Goal: Information Seeking & Learning: Learn about a topic

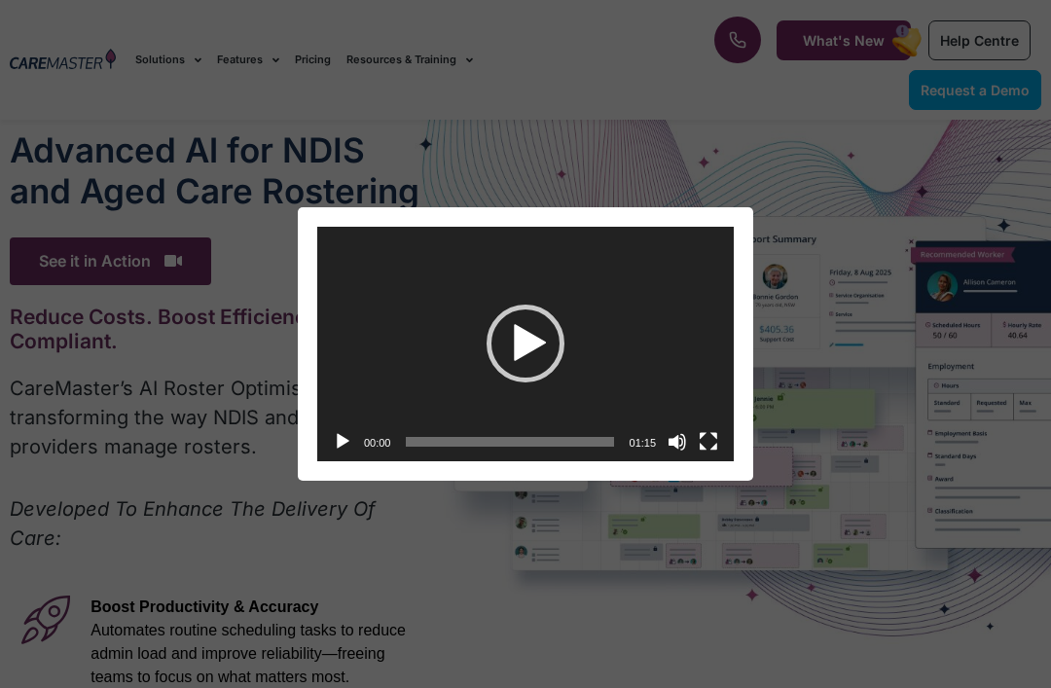
click at [516, 347] on div "Play" at bounding box center [526, 344] width 78 height 78
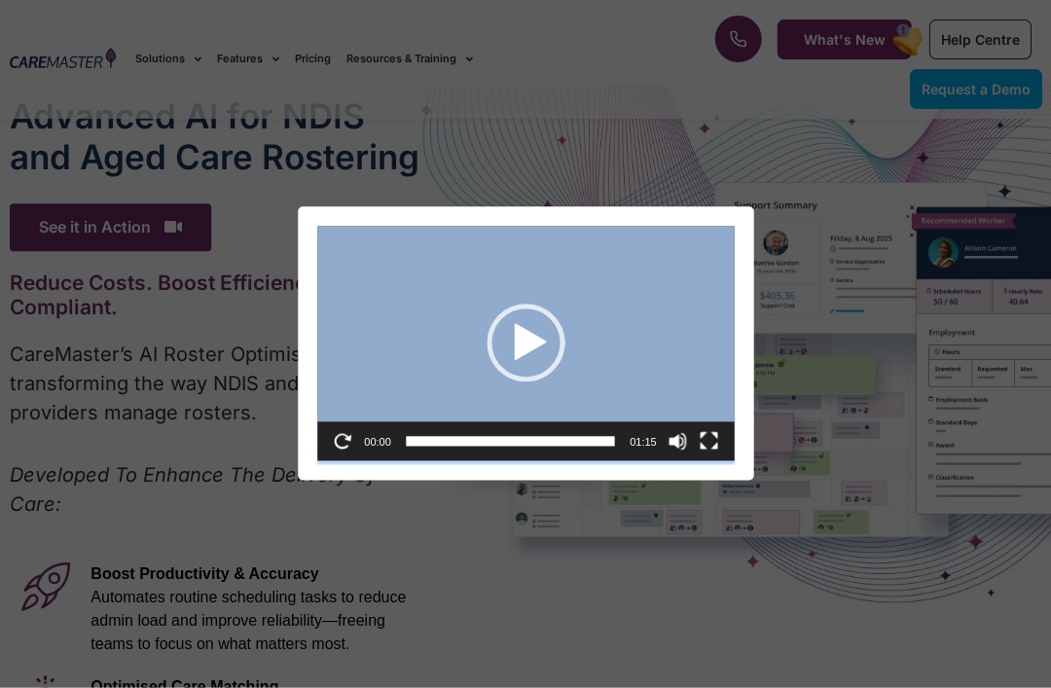
scroll to position [34, 0]
click at [716, 433] on button "Fullscreen" at bounding box center [708, 441] width 19 height 19
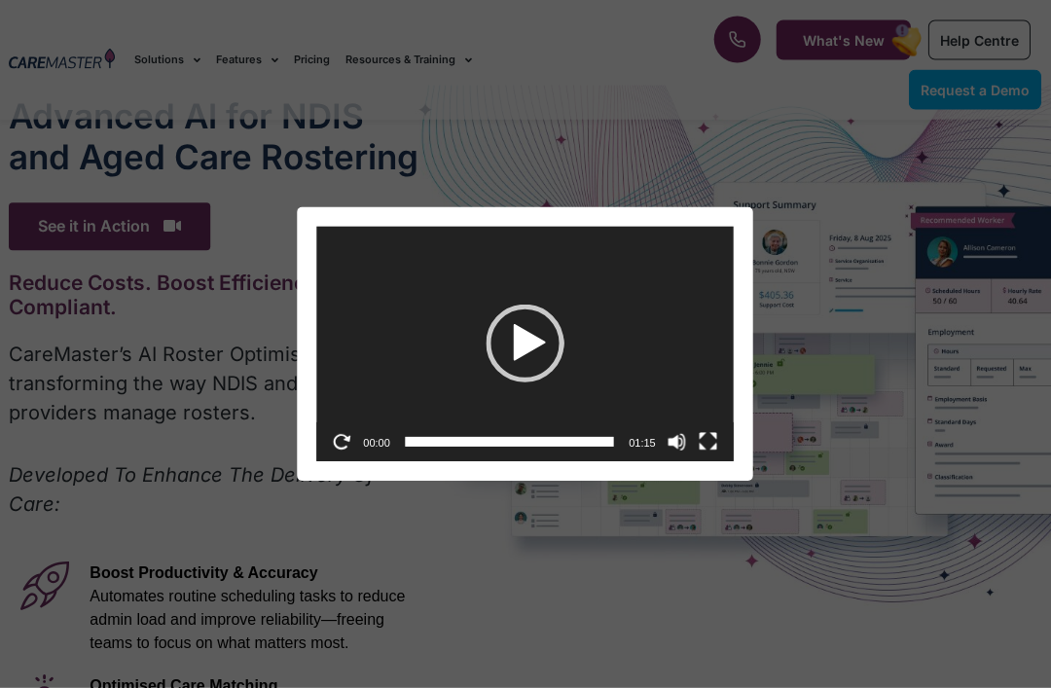
click at [512, 321] on div "Play" at bounding box center [526, 344] width 78 height 78
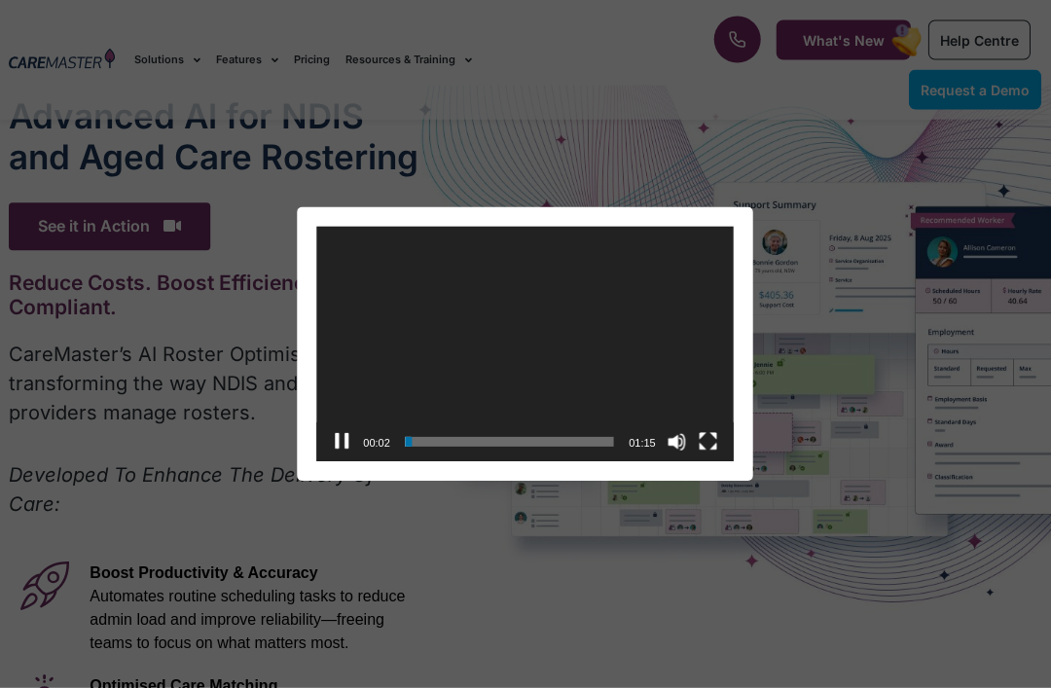
click at [677, 331] on video "[URL][DOMAIN_NAME]" at bounding box center [525, 344] width 417 height 235
click at [681, 328] on div "Video Player" at bounding box center [525, 344] width 417 height 235
click at [661, 338] on video "[URL][DOMAIN_NAME]" at bounding box center [525, 344] width 417 height 235
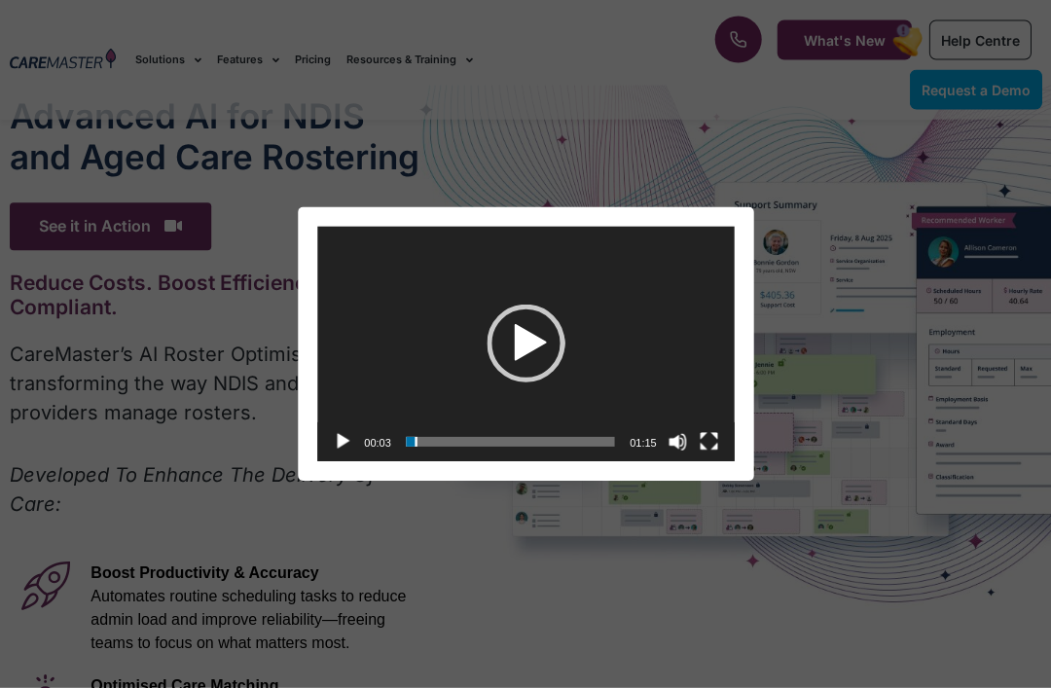
click at [653, 335] on div "Video Player" at bounding box center [525, 344] width 417 height 235
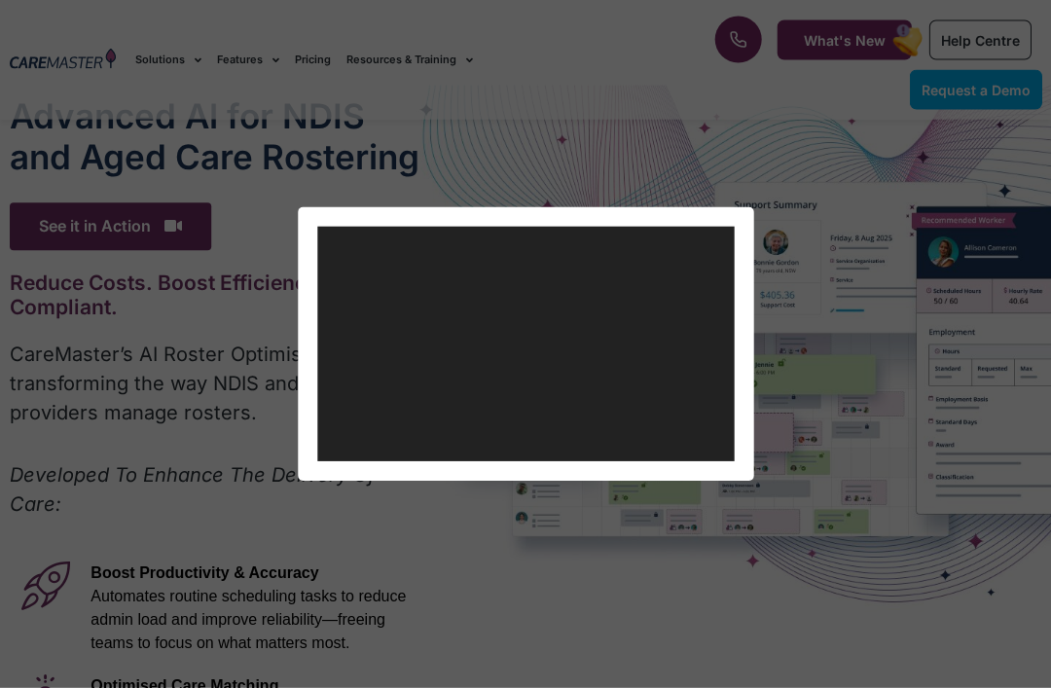
click at [818, 57] on div "Video Player https://caremaster.com.au/wp-content/uploads/2025/05/RO_screenshot…" at bounding box center [525, 344] width 1051 height 688
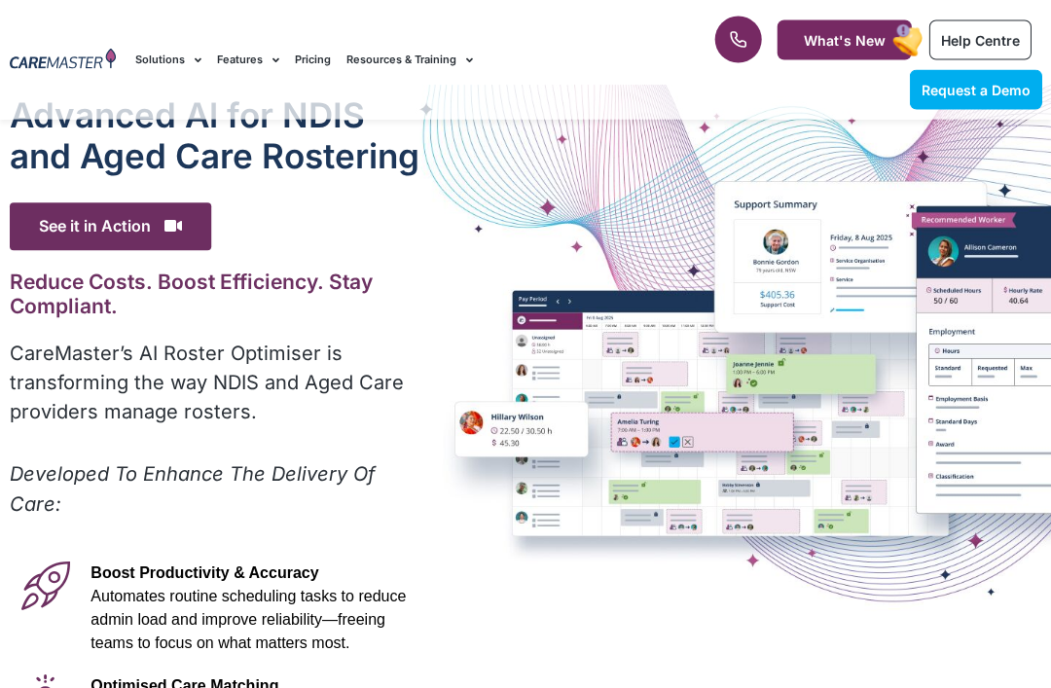
click at [843, 45] on span "What's New" at bounding box center [844, 40] width 82 height 17
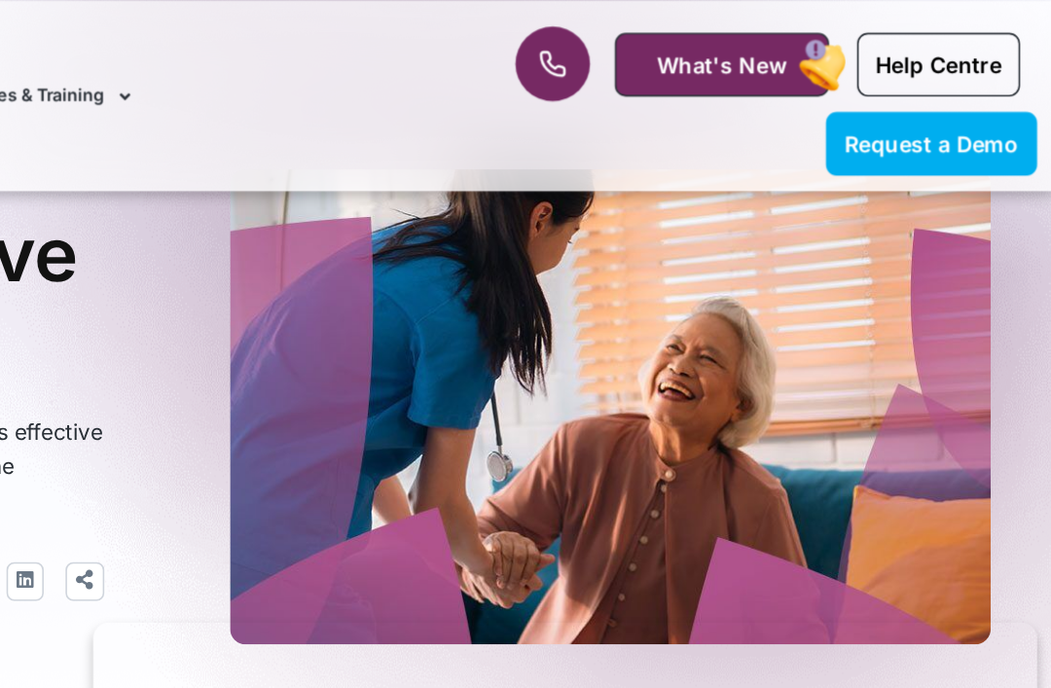
scroll to position [125, 0]
click at [728, 39] on icon at bounding box center [737, 39] width 19 height 19
click at [728, 38] on icon at bounding box center [737, 39] width 19 height 19
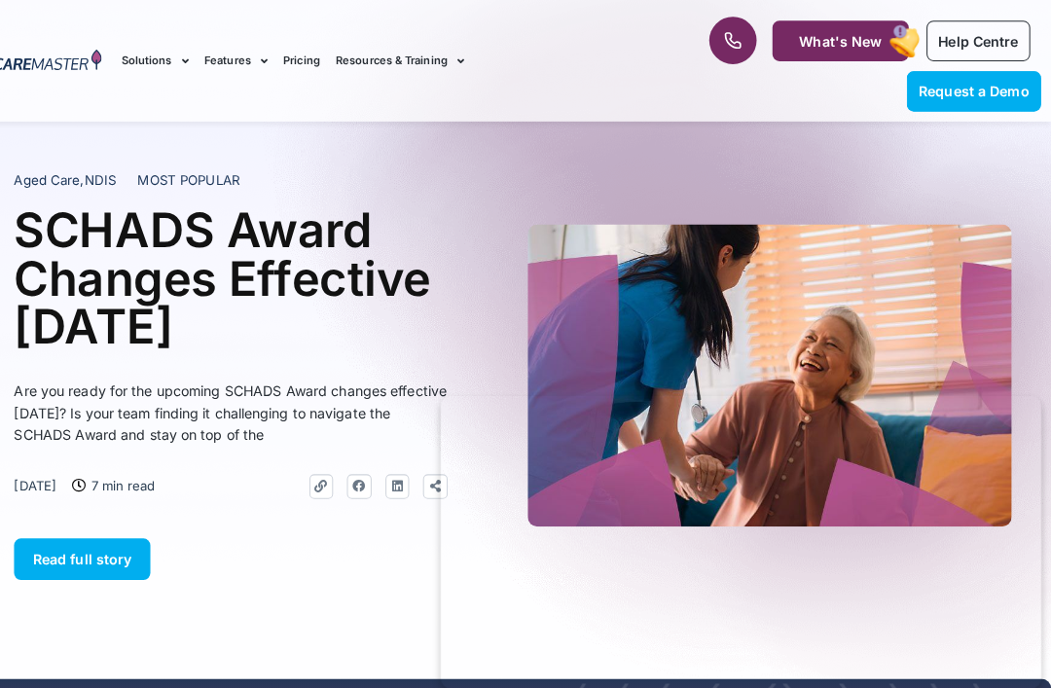
scroll to position [36, 0]
